Goal: Task Accomplishment & Management: Manage account settings

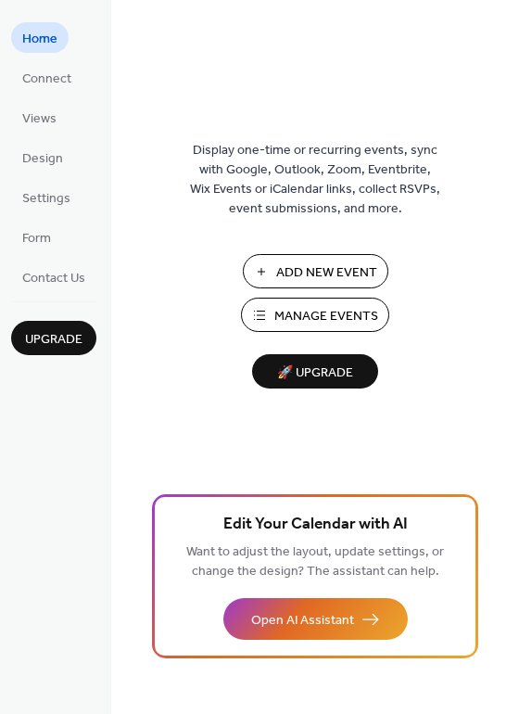
click at [348, 335] on div "Add New Event Manage Events 🚀 Upgrade" at bounding box center [315, 321] width 185 height 134
click at [339, 315] on span "Manage Events" at bounding box center [326, 316] width 104 height 19
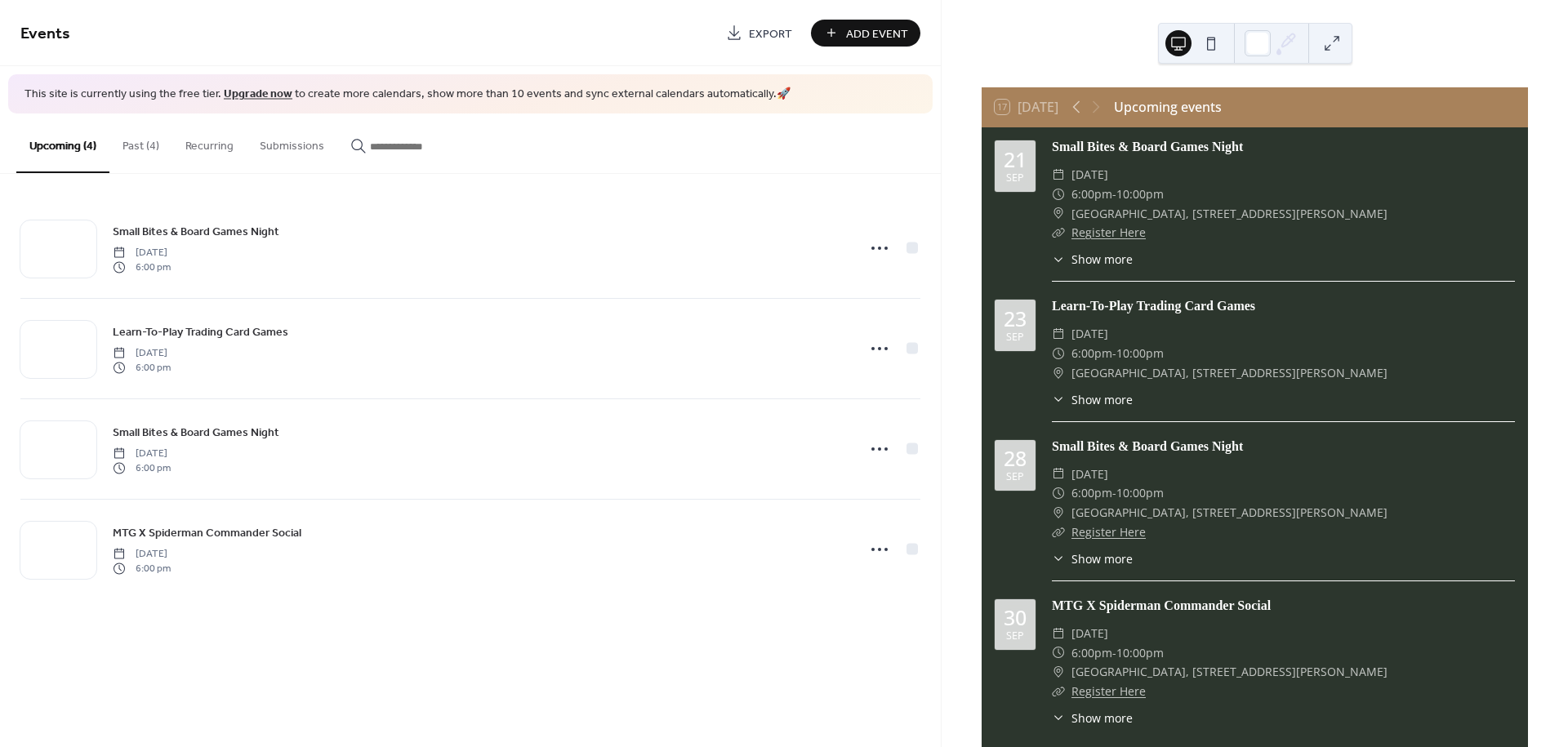
drag, startPoint x: 1094, startPoint y: 248, endPoint x: 1091, endPoint y: 260, distance: 12.4
click at [1092, 248] on div "Small Bites & Board Games Night ​ Sunday, September 21, 2025 ​ 6:00pm - 10:00pm…" at bounding box center [1283, 210] width 463 height 144
click at [1091, 261] on span "Show more" at bounding box center [1103, 259] width 62 height 17
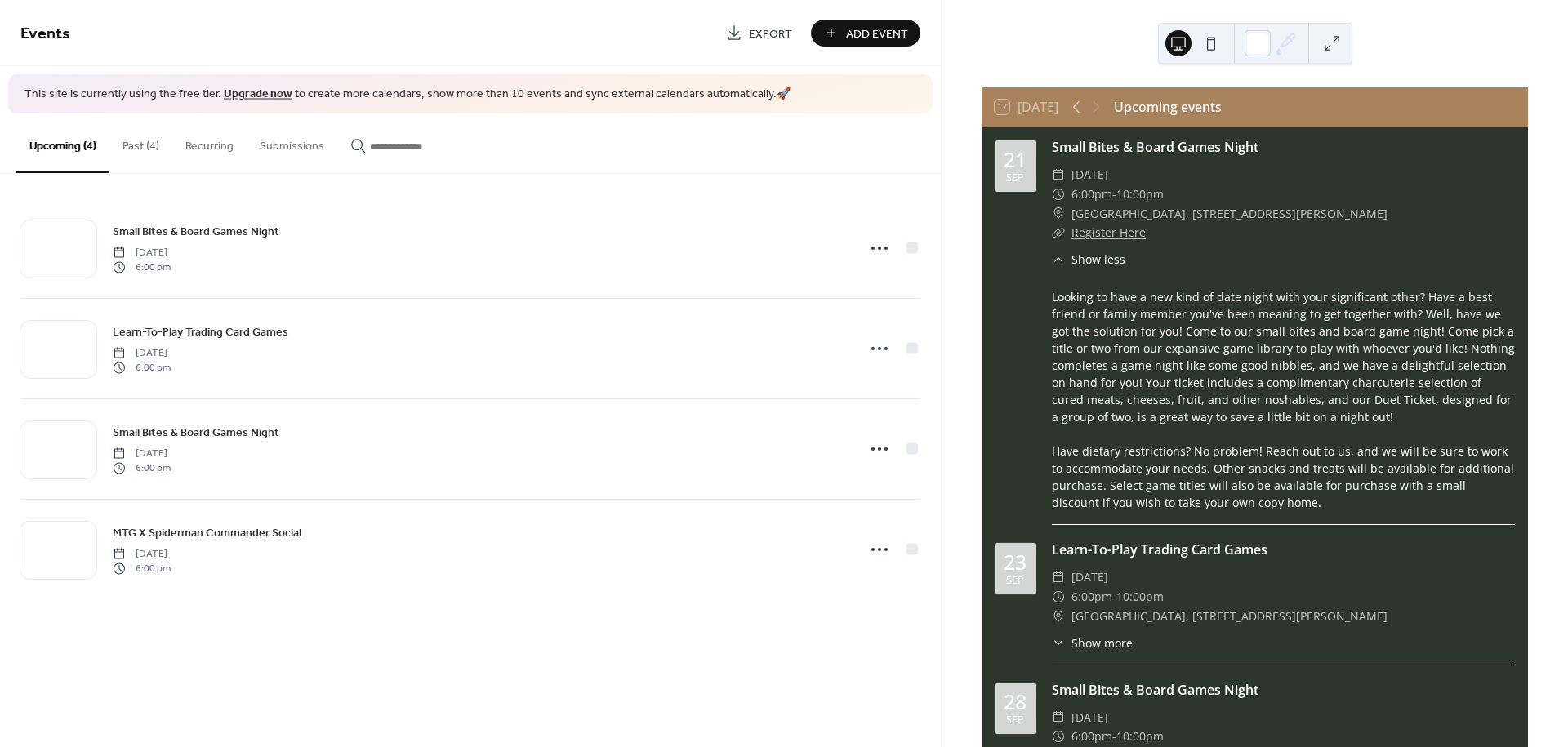
click at [1091, 261] on span "Show less" at bounding box center [1098, 259] width 54 height 17
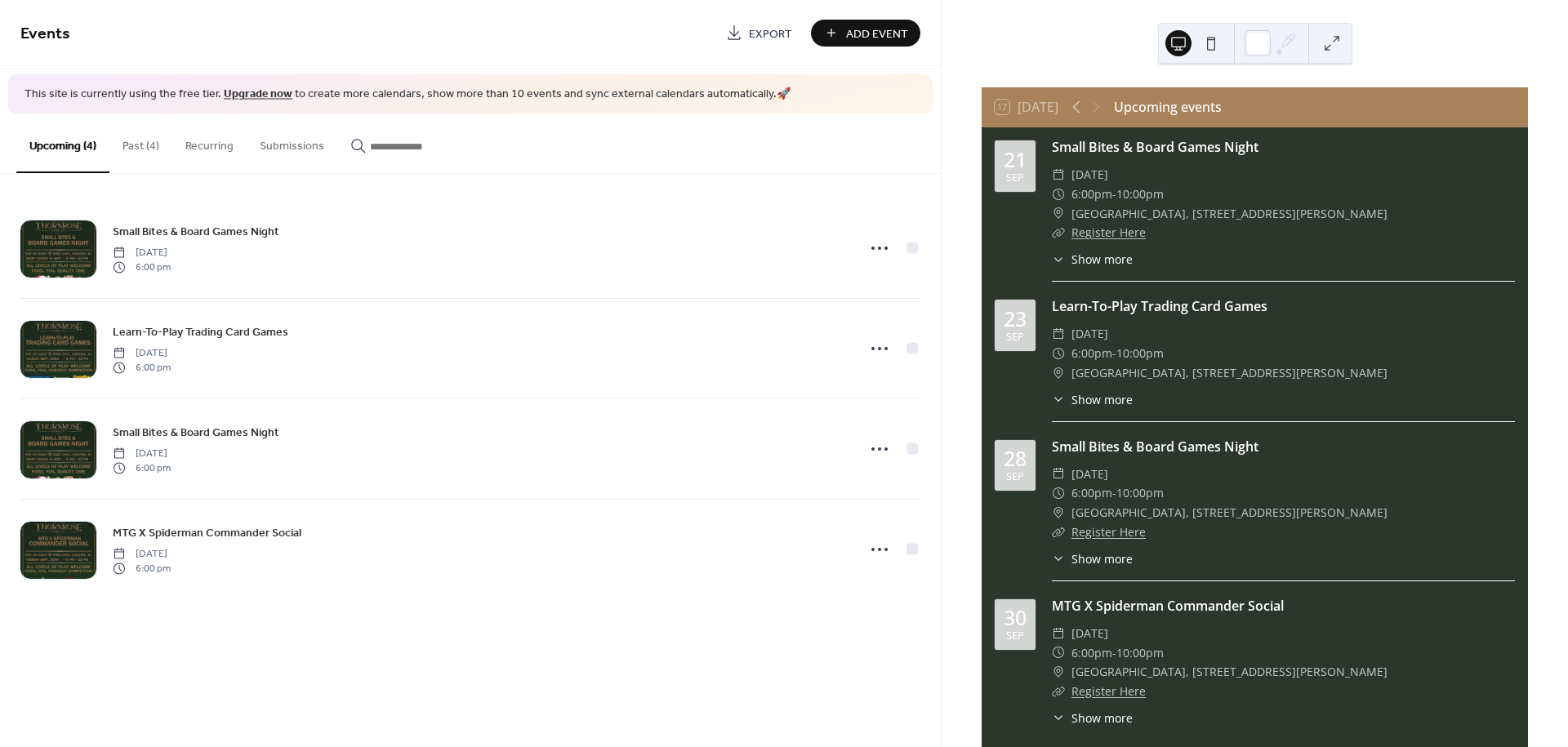
click at [1091, 261] on span "Show more" at bounding box center [1103, 259] width 62 height 17
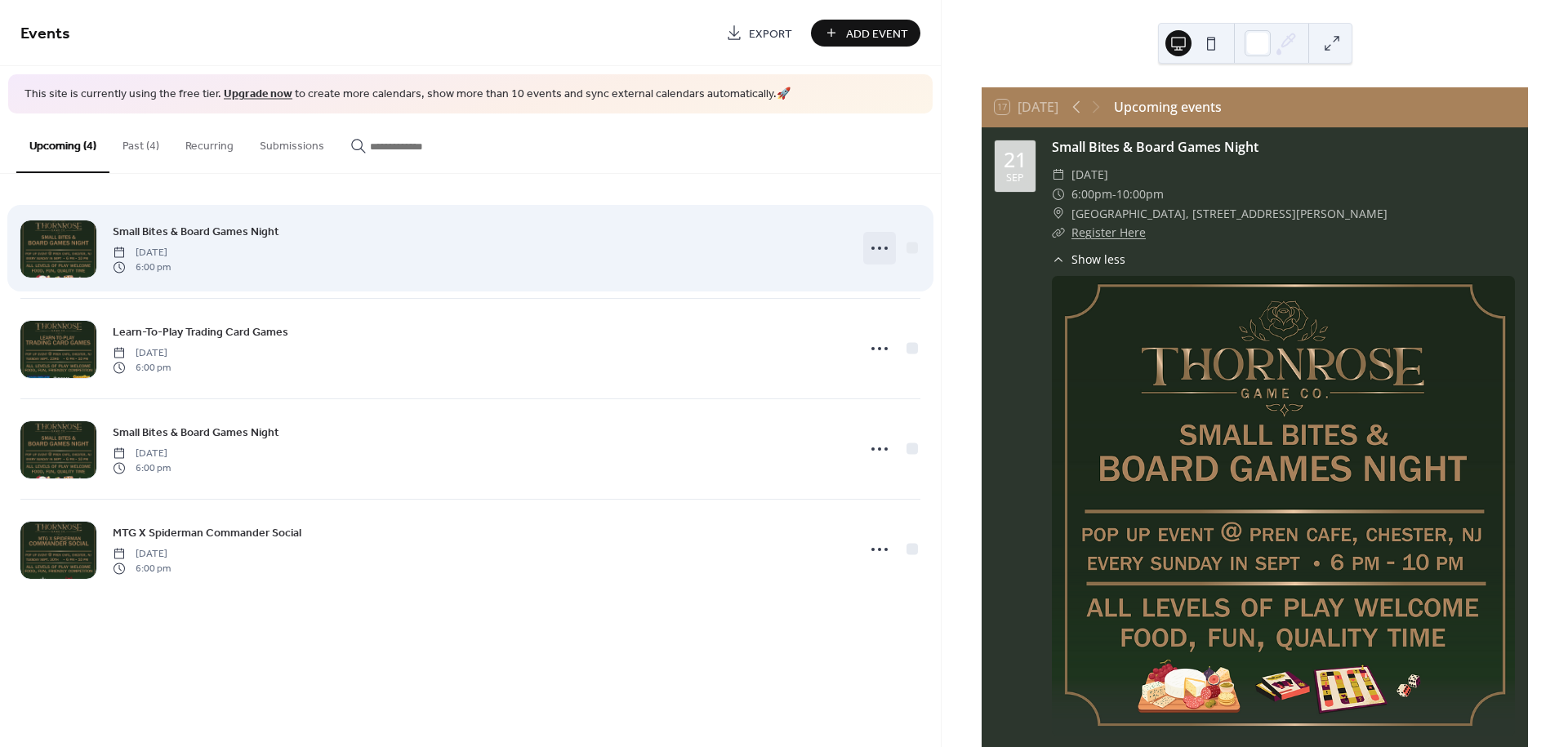
click at [882, 244] on icon at bounding box center [880, 248] width 26 height 26
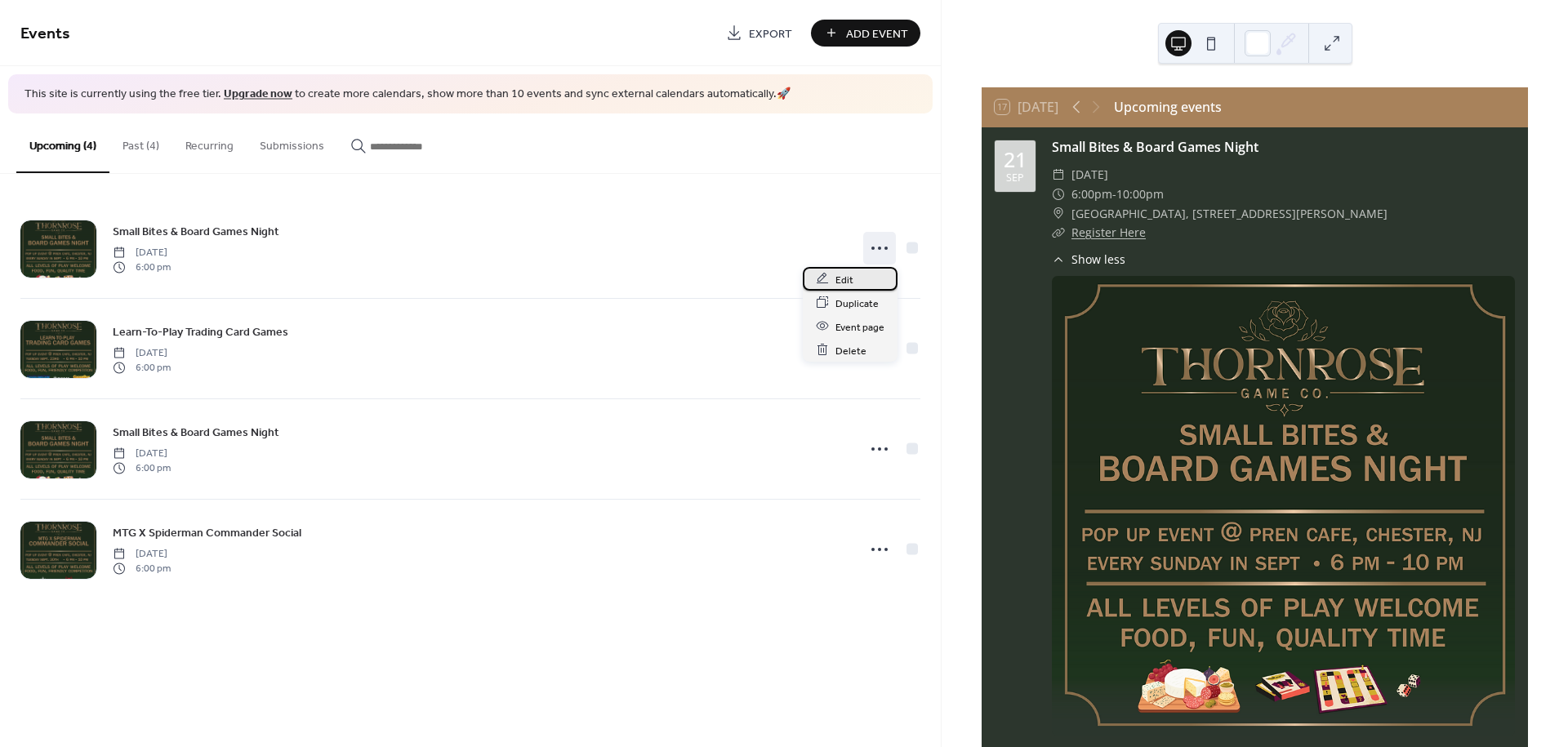
click at [869, 271] on div "Edit" at bounding box center [850, 278] width 95 height 24
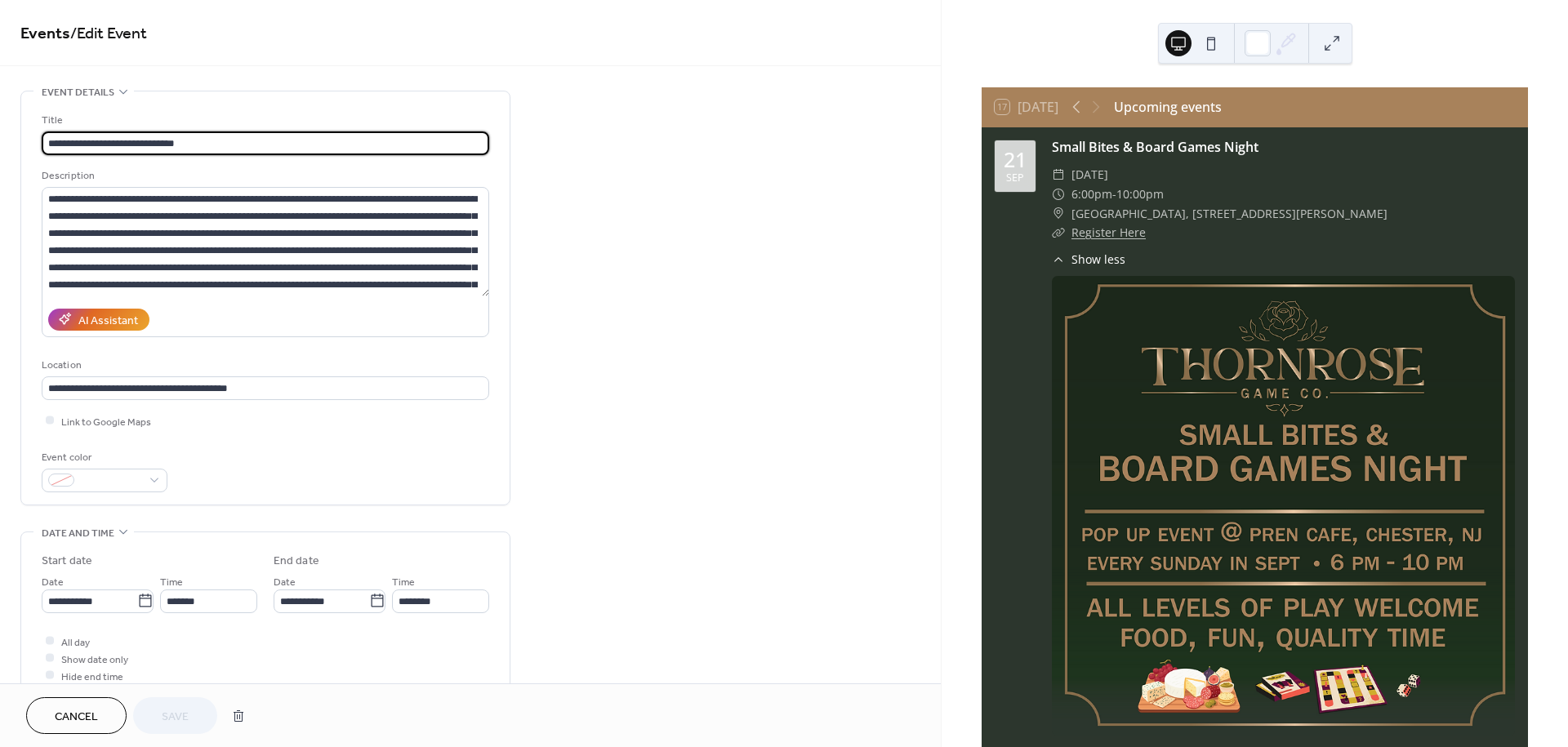
drag, startPoint x: 95, startPoint y: 137, endPoint x: -33, endPoint y: 141, distance: 128.1
click at [0, 141] on html "**********" at bounding box center [784, 374] width 1568 height 747
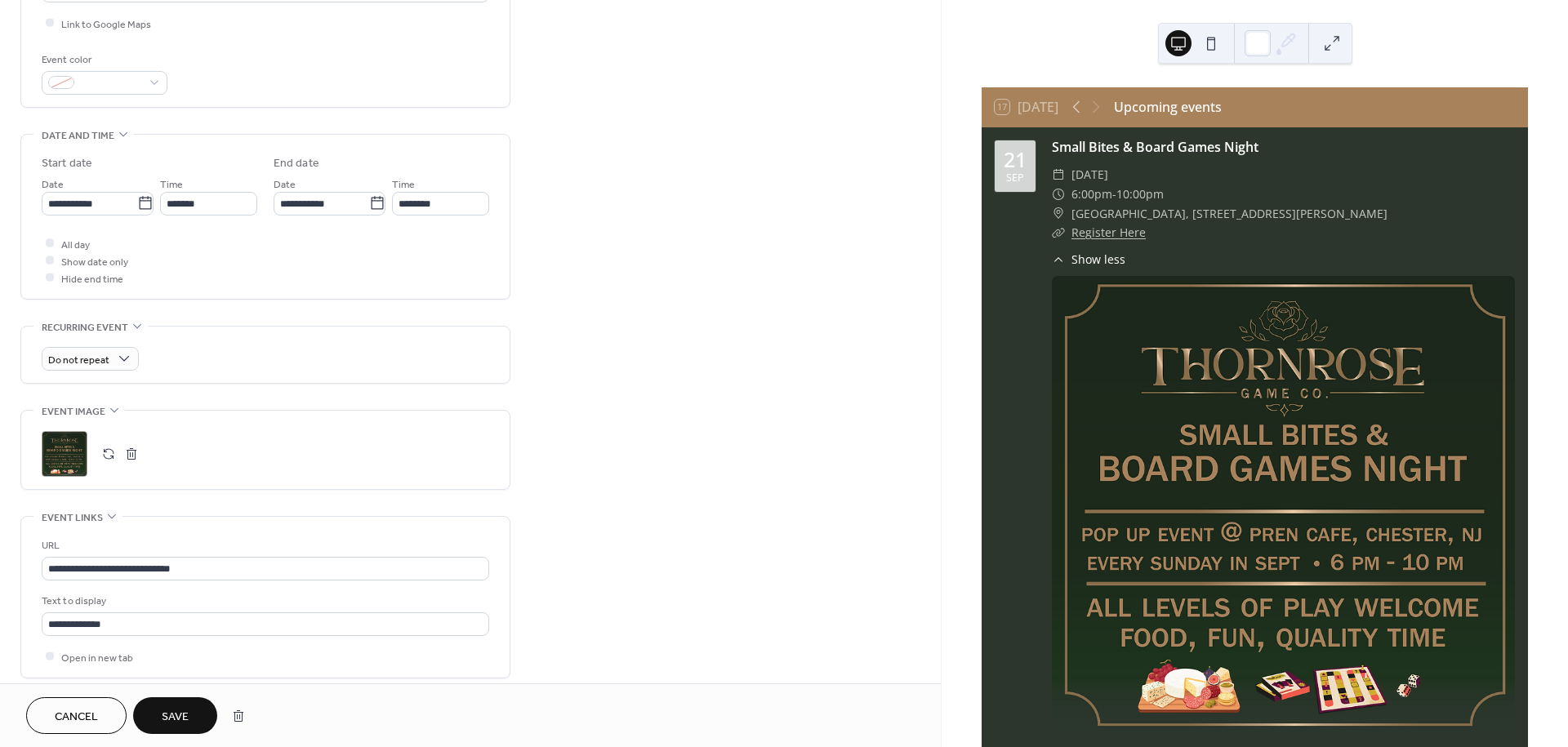
scroll to position [454, 0]
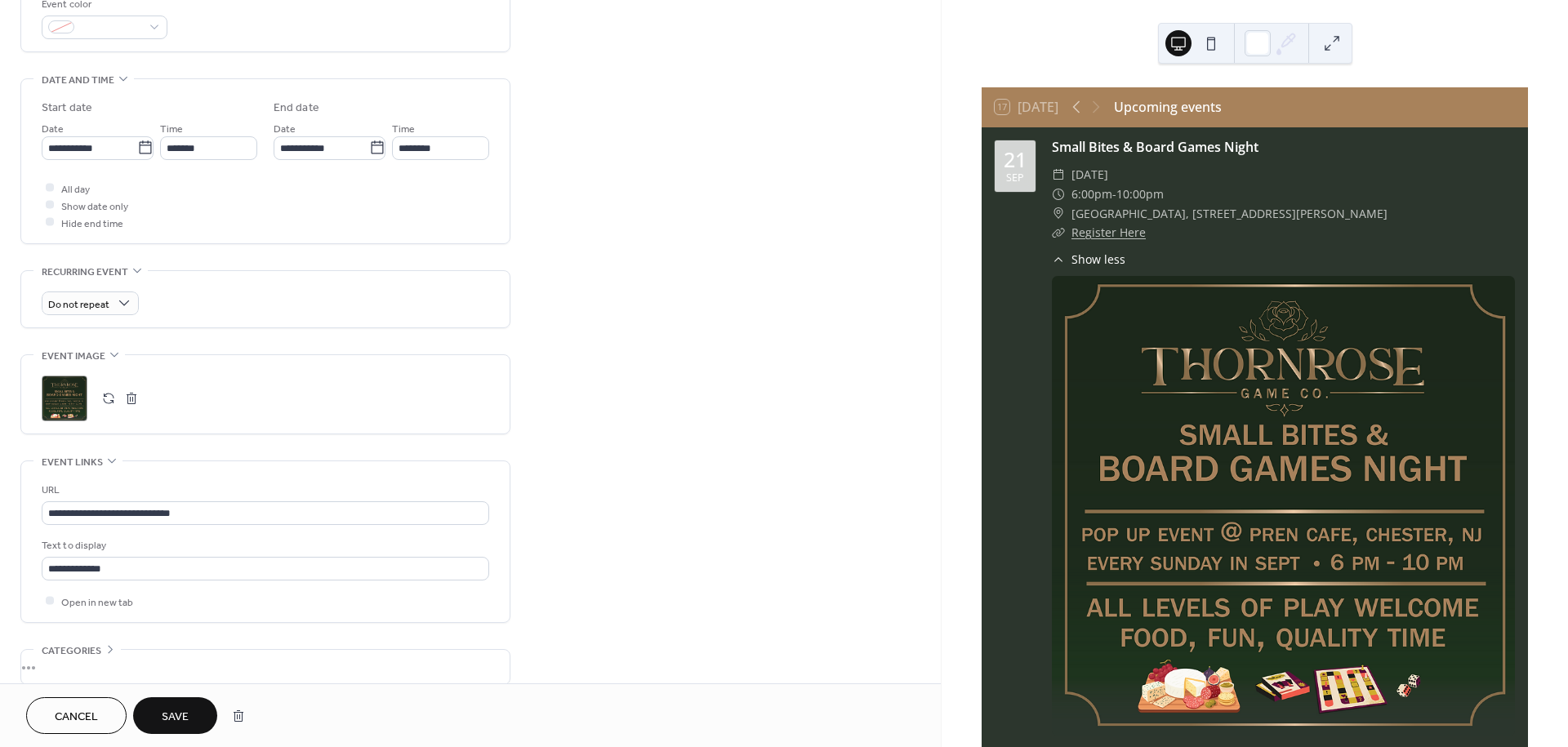
type input "**********"
click at [73, 398] on div ";" at bounding box center [64, 399] width 46 height 46
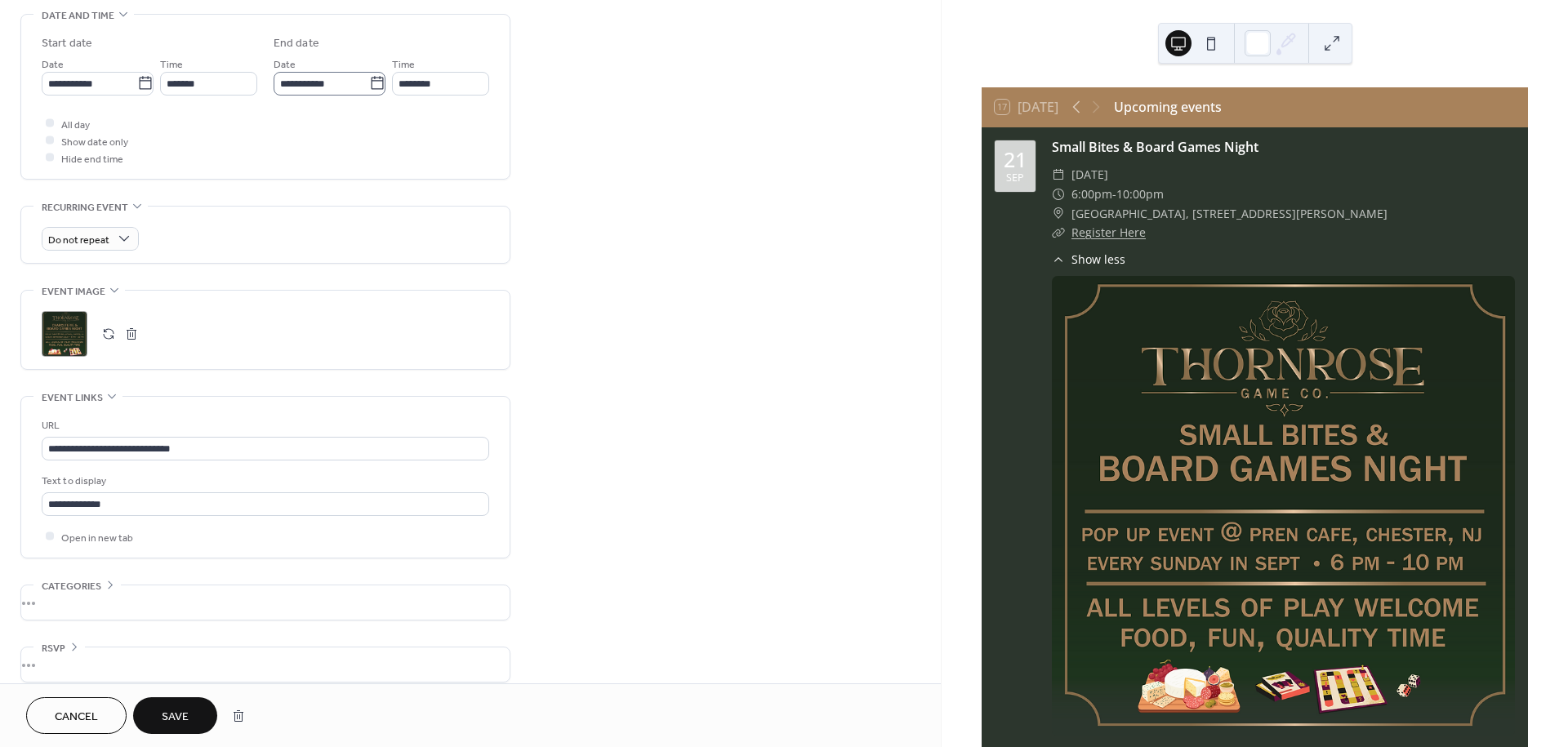
scroll to position [533, 0]
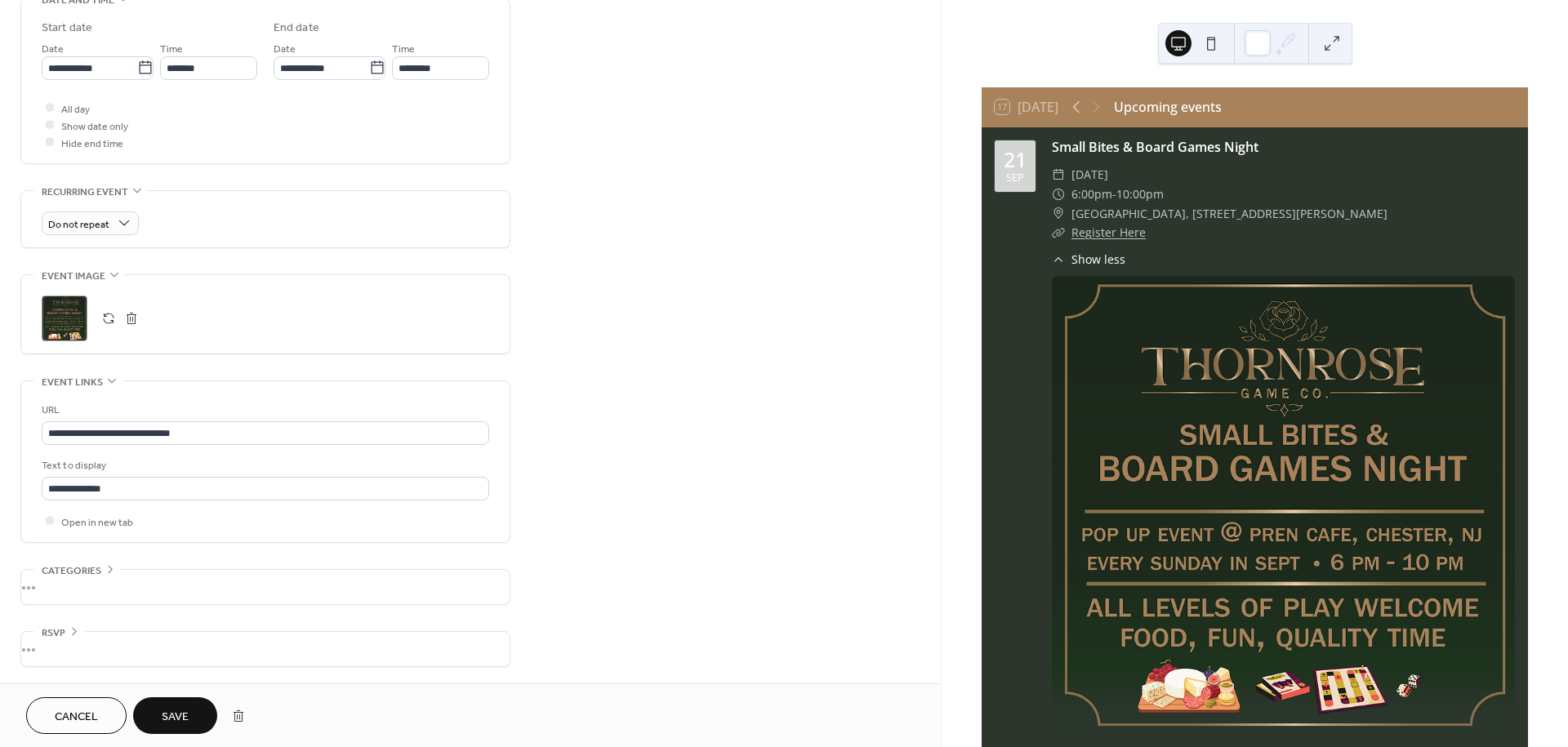
click at [161, 714] on button "Save" at bounding box center [175, 716] width 85 height 37
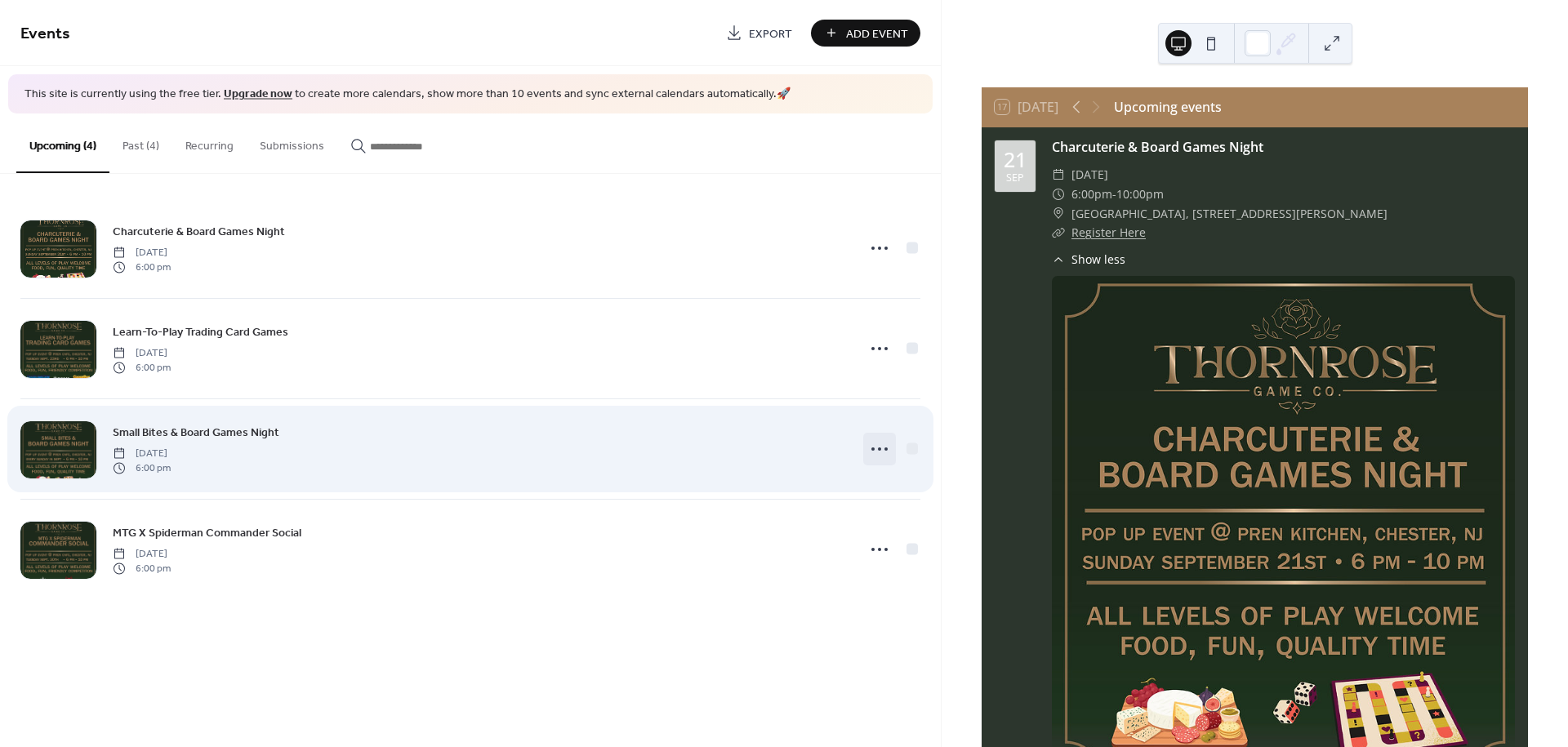
click at [887, 452] on icon at bounding box center [880, 449] width 26 height 26
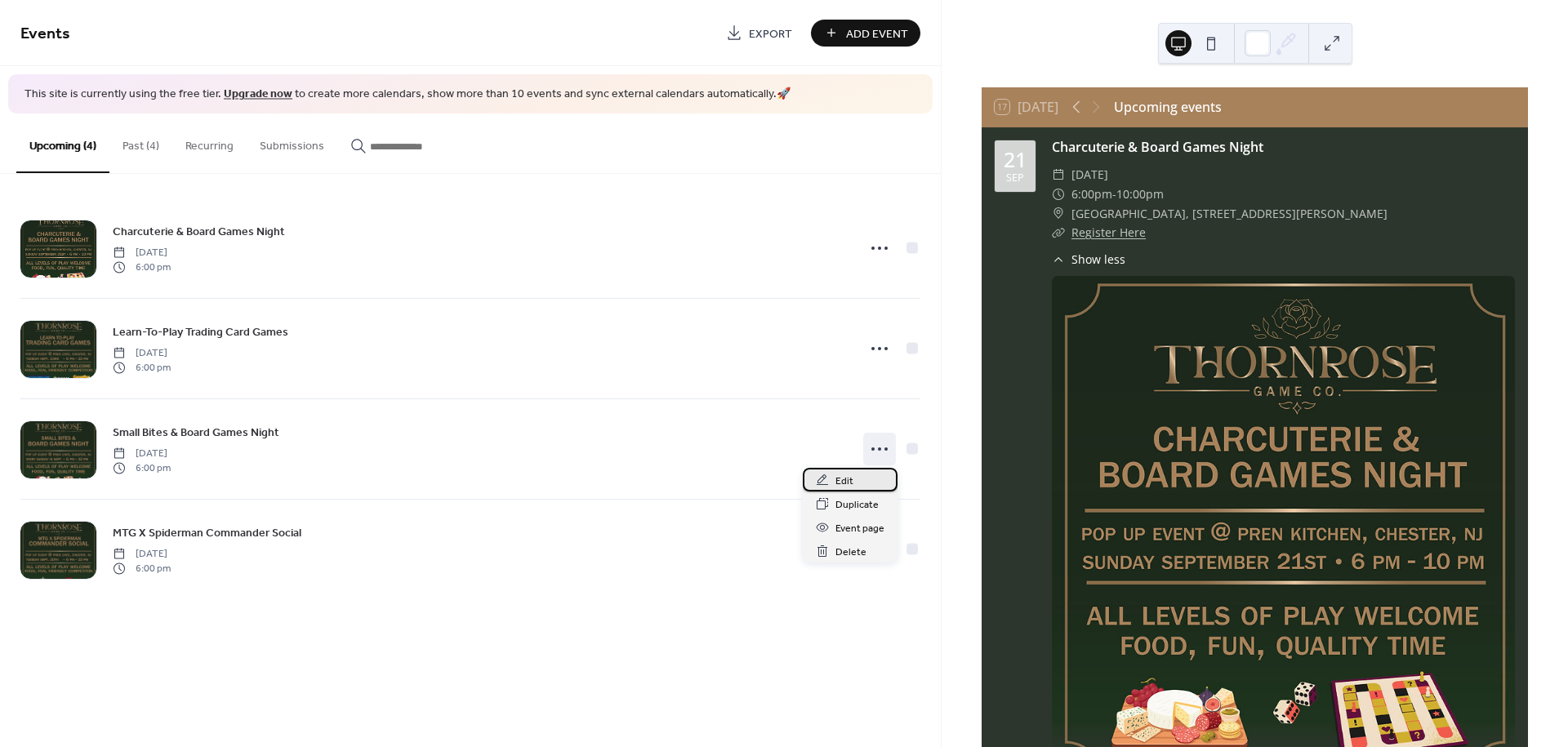
click at [847, 468] on div "Edit" at bounding box center [850, 479] width 95 height 24
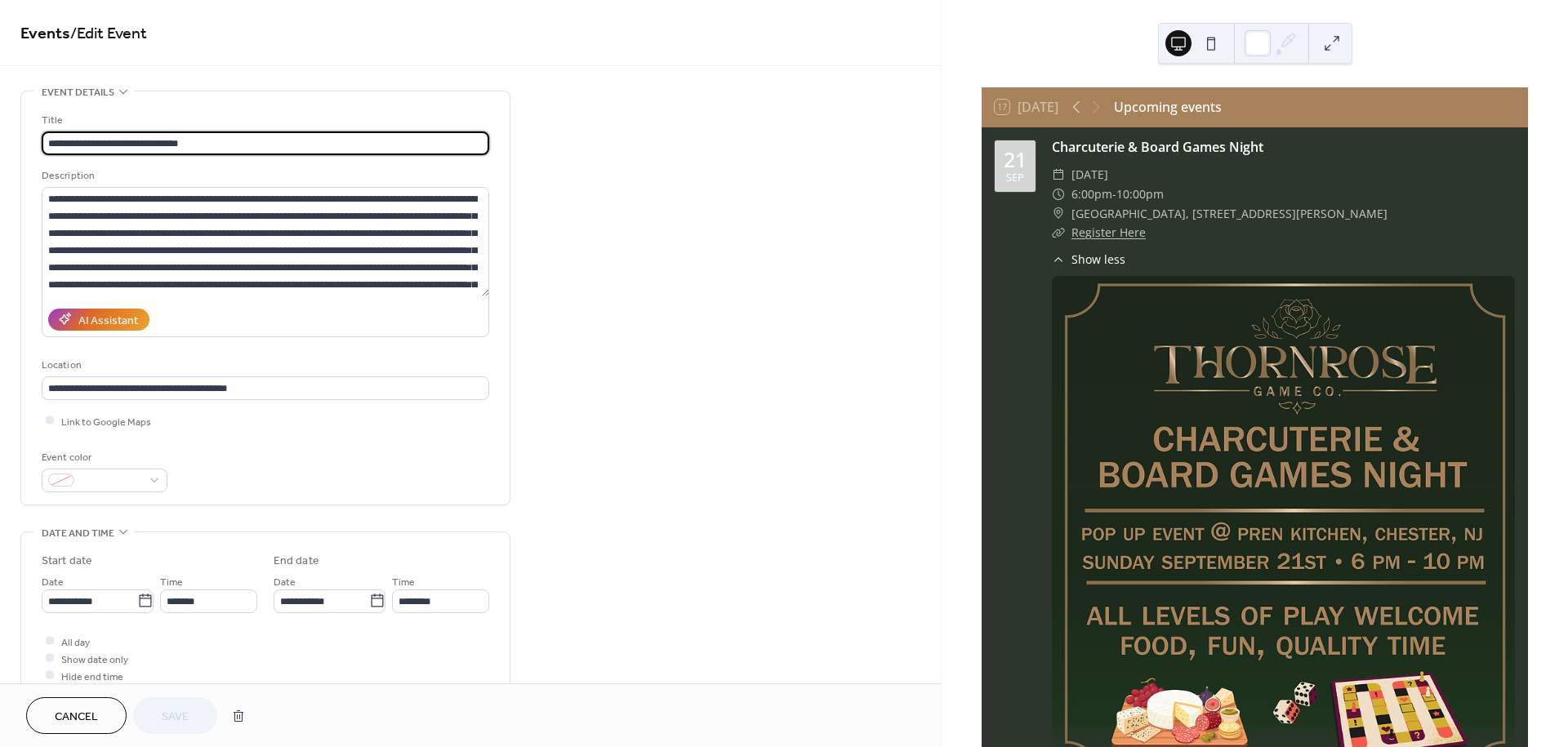
drag, startPoint x: 93, startPoint y: 144, endPoint x: -11, endPoint y: 130, distance: 104.9
click at [0, 130] on html "**********" at bounding box center [784, 374] width 1568 height 747
click at [71, 140] on input "**********" at bounding box center [265, 143] width 447 height 24
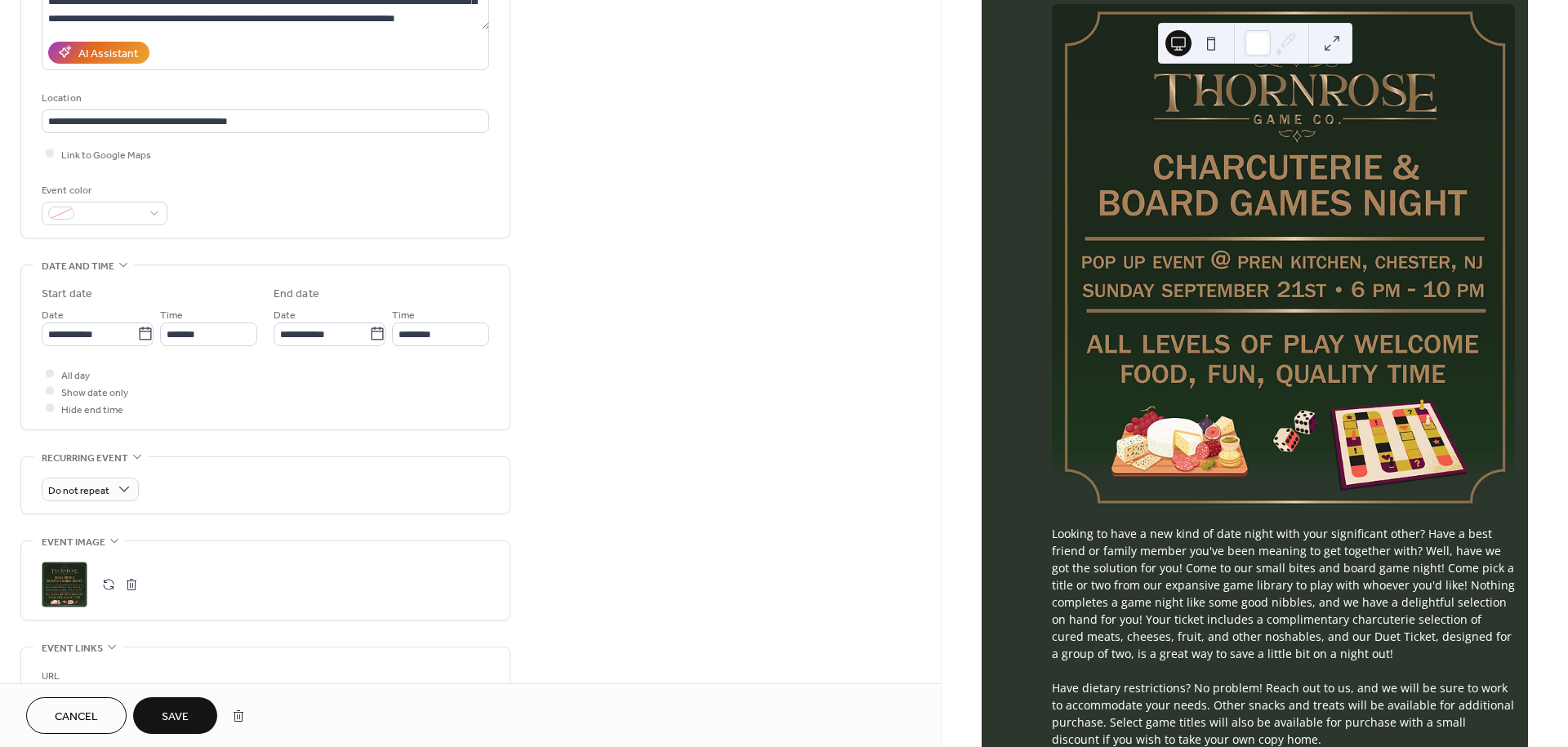
scroll to position [272, 0]
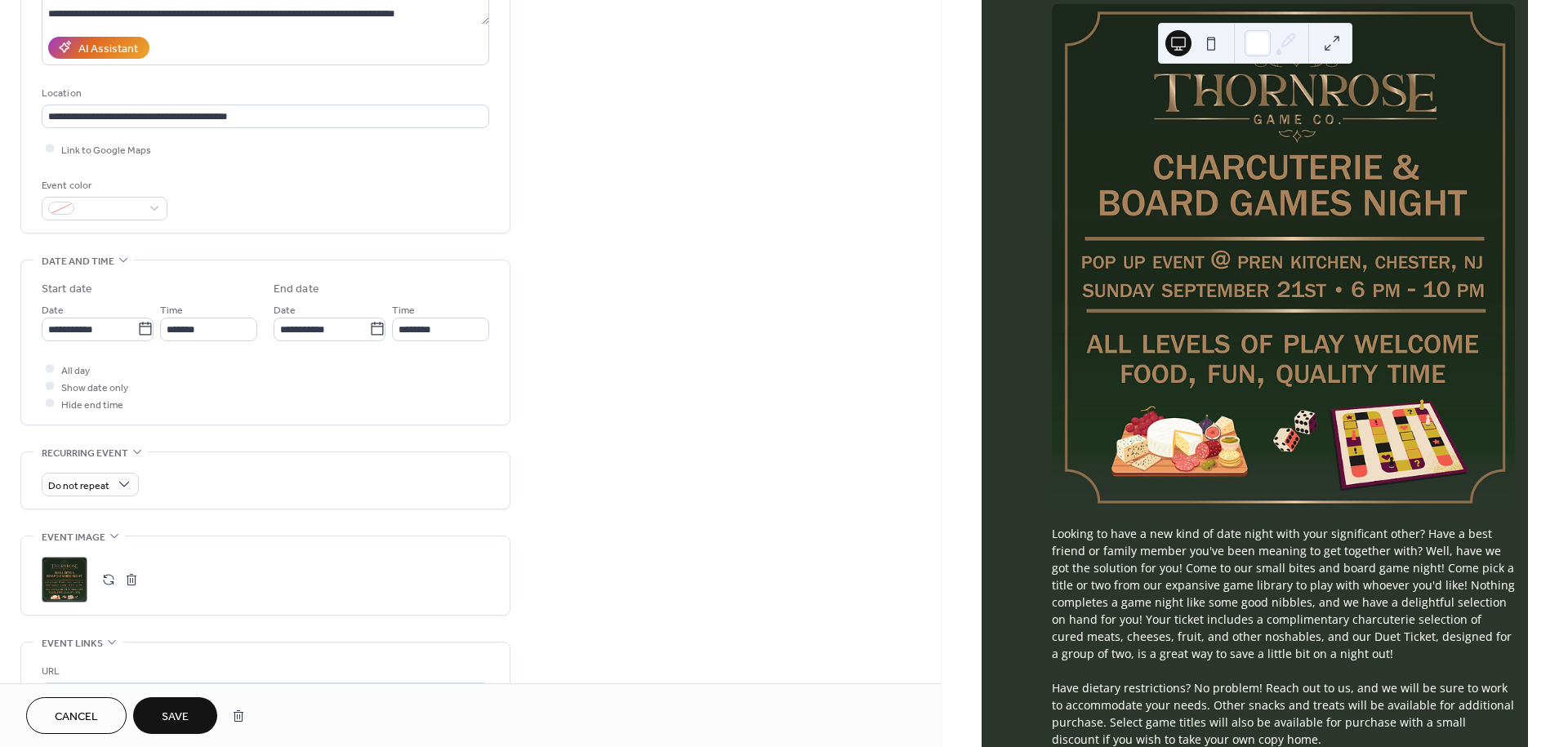
type input "**********"
click at [64, 578] on div ";" at bounding box center [64, 580] width 46 height 46
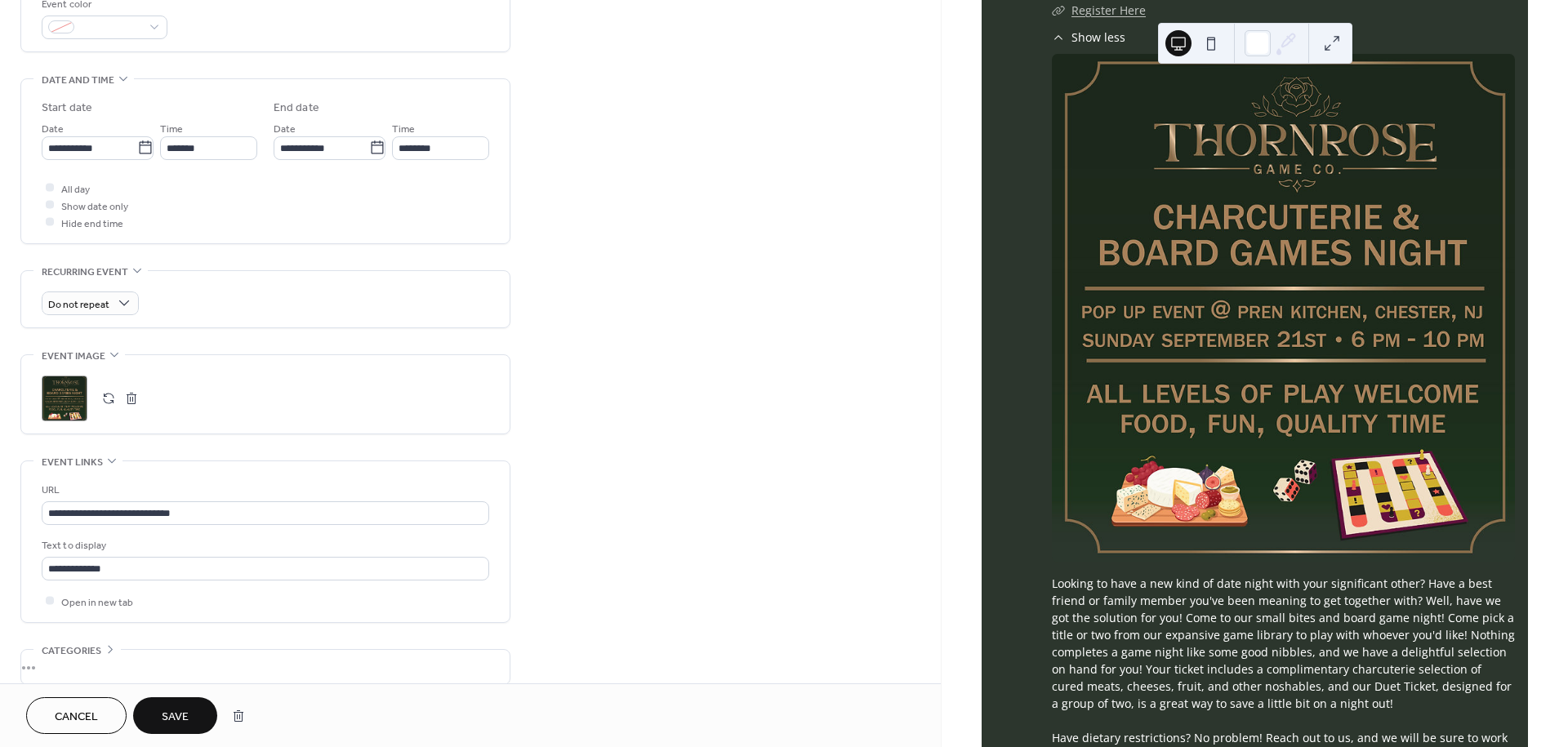
scroll to position [363, 0]
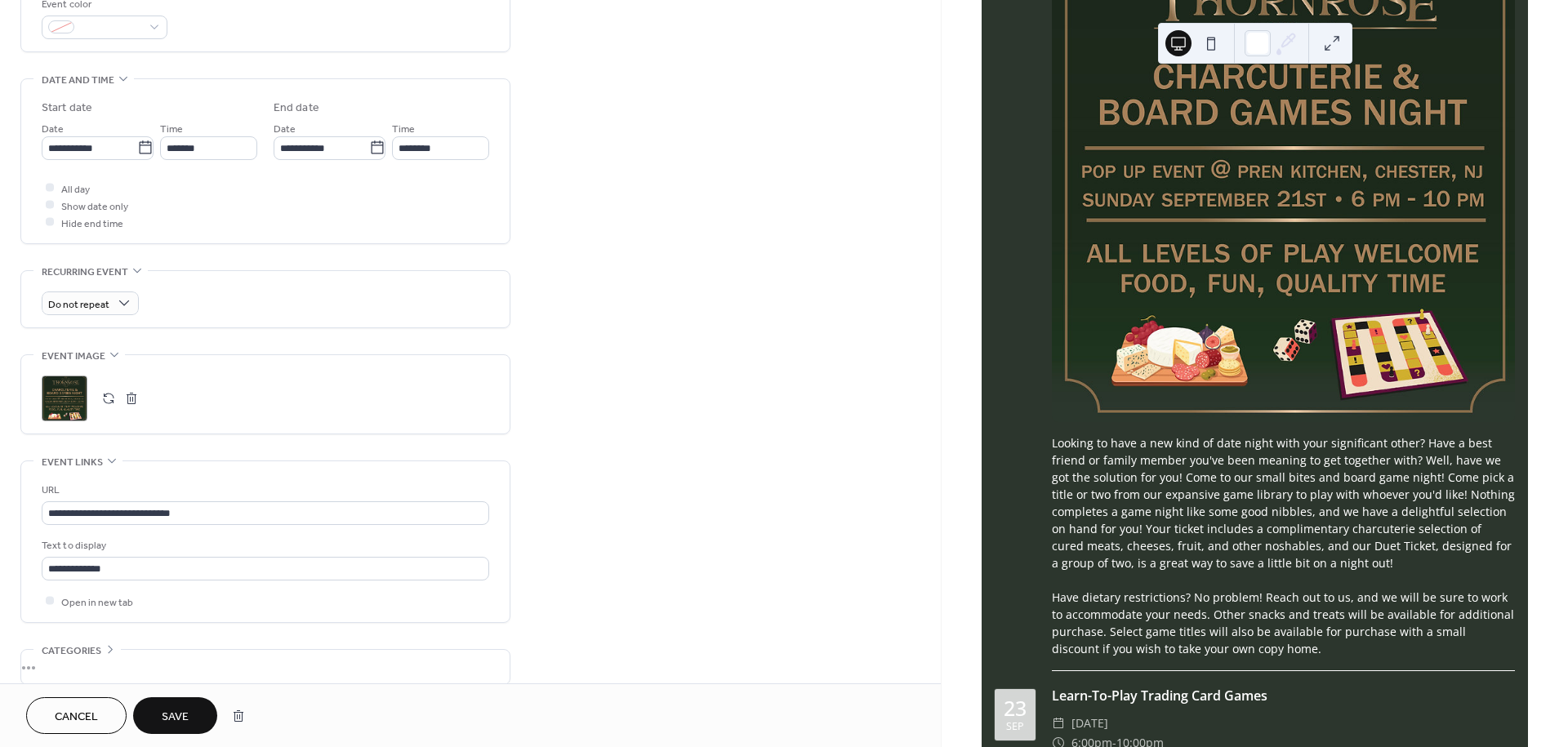
click at [62, 402] on div ";" at bounding box center [64, 399] width 46 height 46
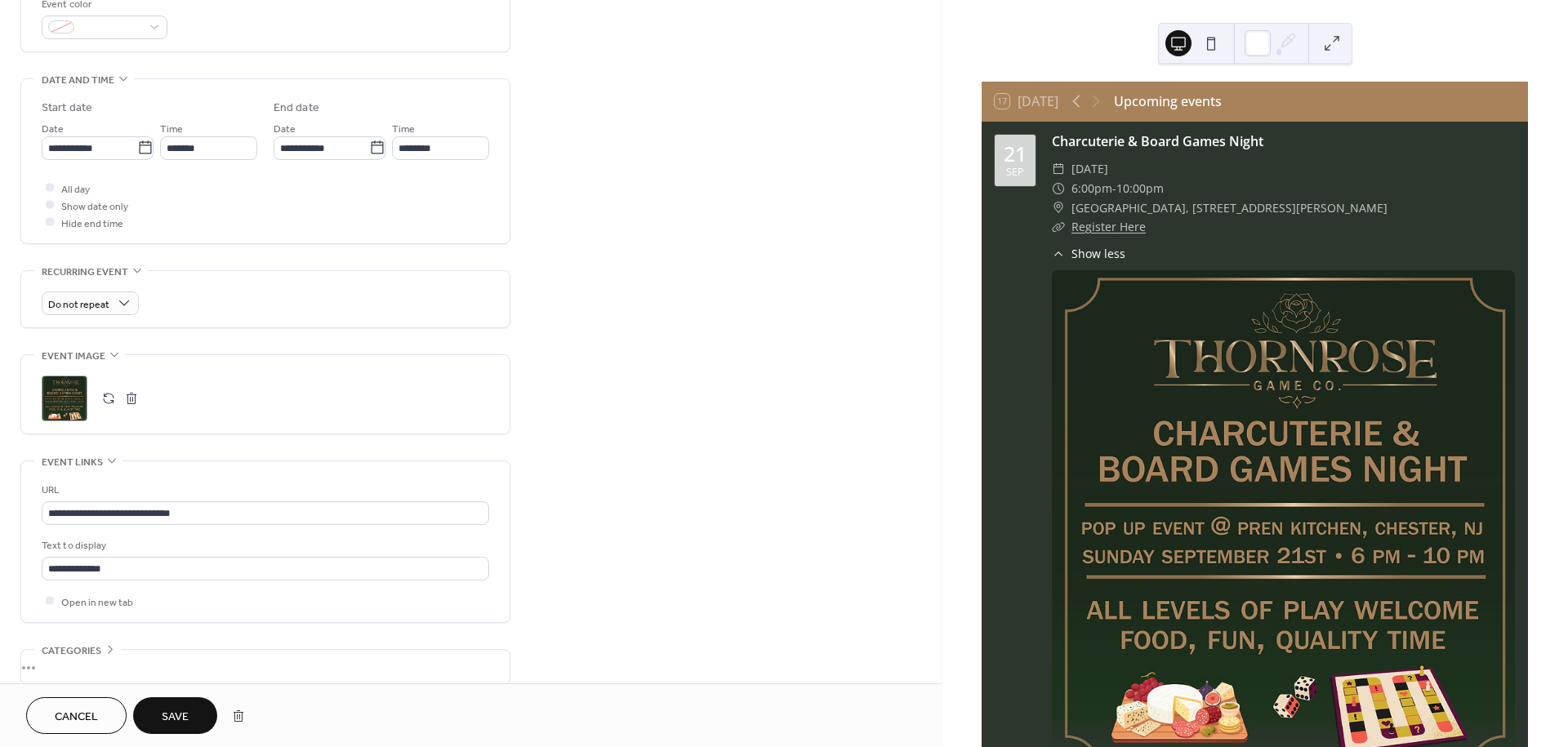
scroll to position [0, 0]
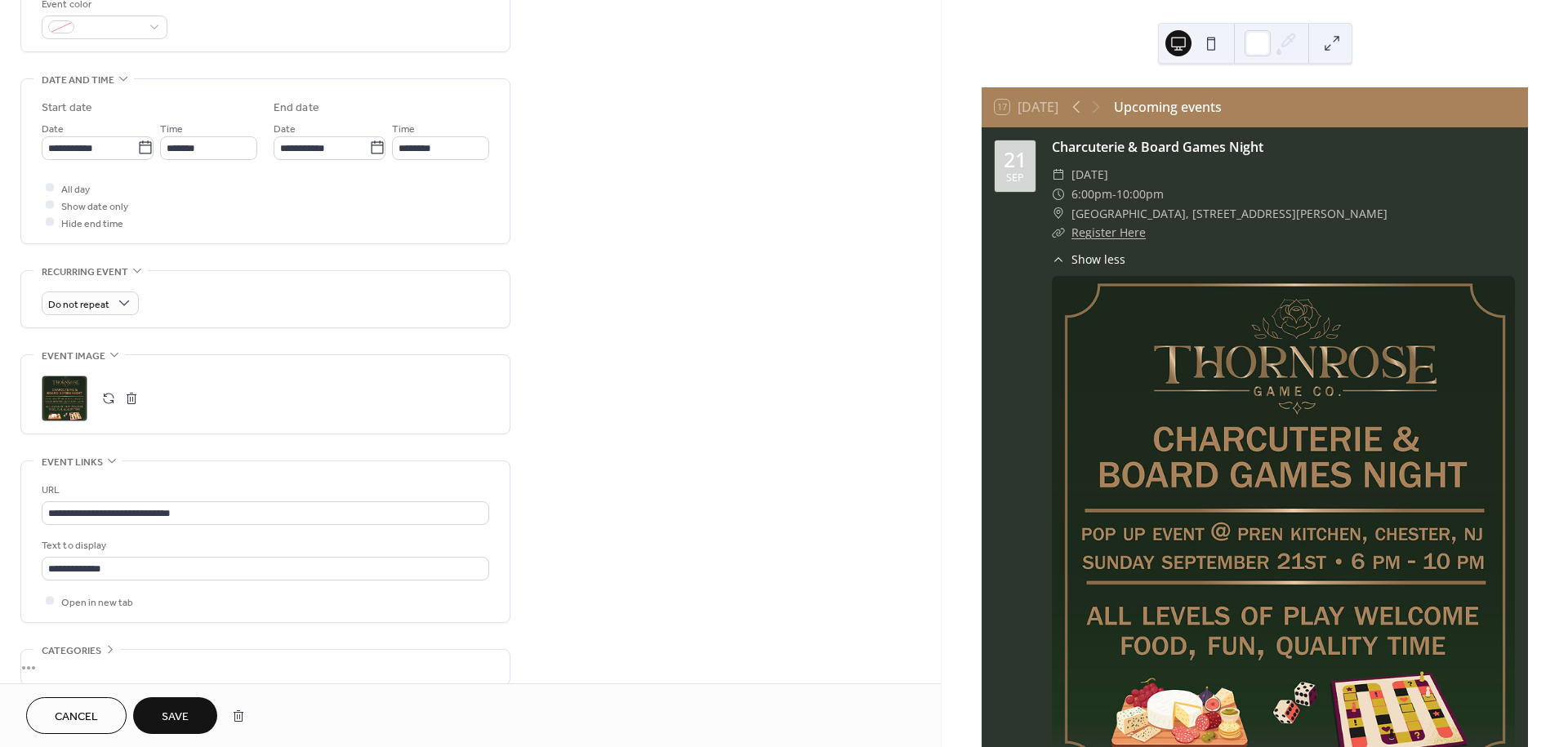
click at [192, 705] on button "Save" at bounding box center [175, 716] width 85 height 37
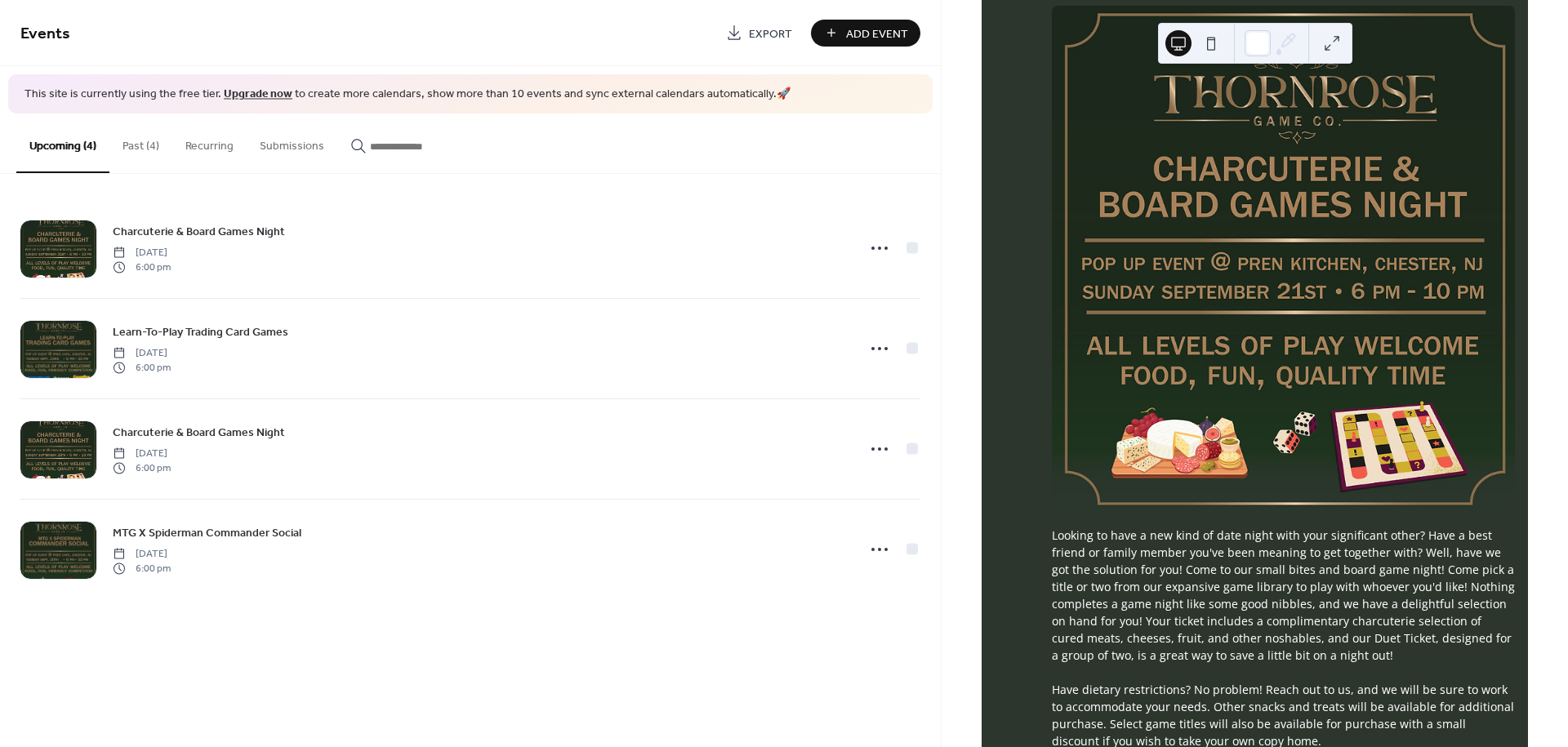
scroll to position [814, 0]
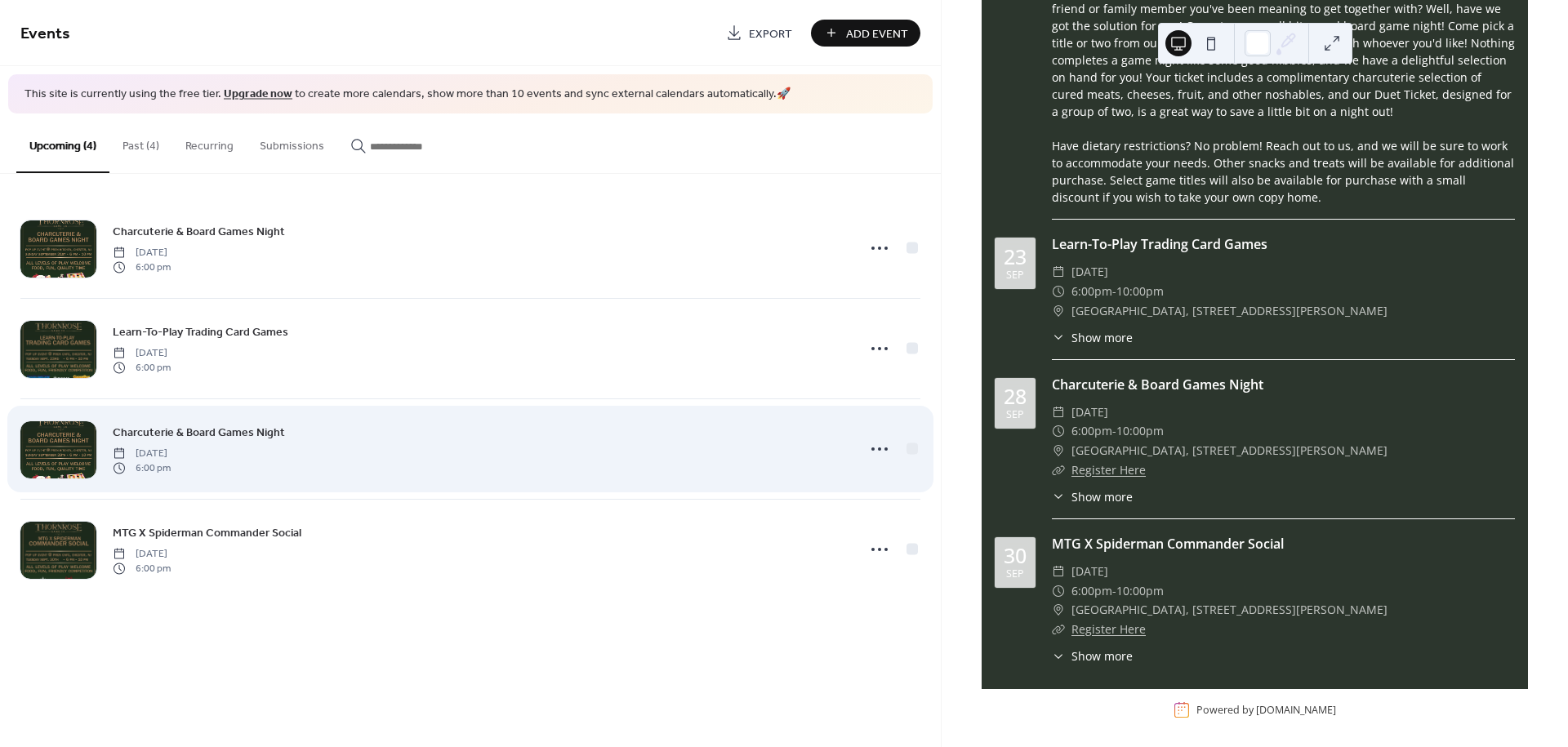
click at [209, 415] on div "Charcuterie & Board Games Night Sunday, September 28, 2025 6:00 pm" at bounding box center [470, 448] width 900 height 100
click at [216, 426] on span "Charcuterie & Board Games Night" at bounding box center [199, 432] width 173 height 17
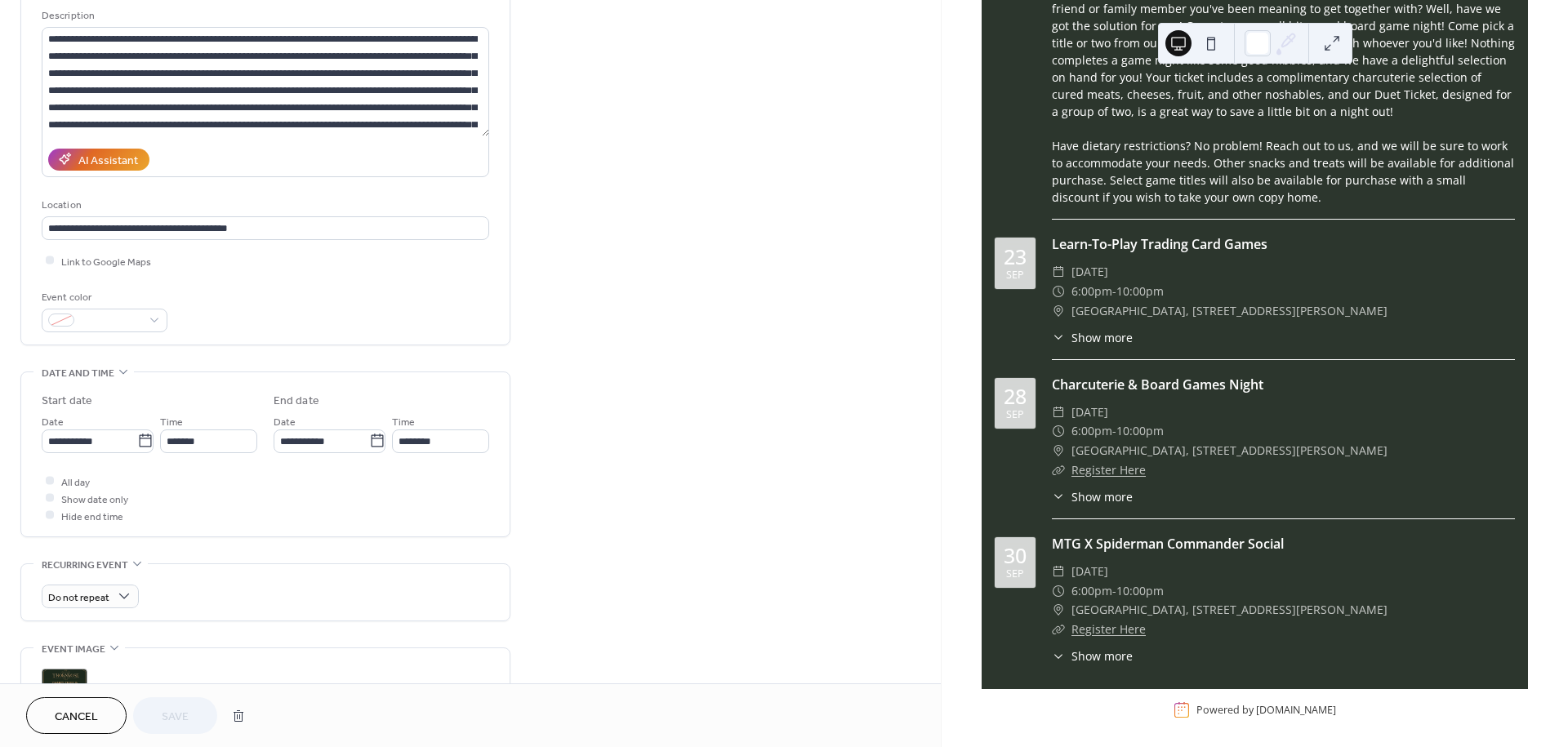
scroll to position [181, 0]
